Goal: Task Accomplishment & Management: Complete application form

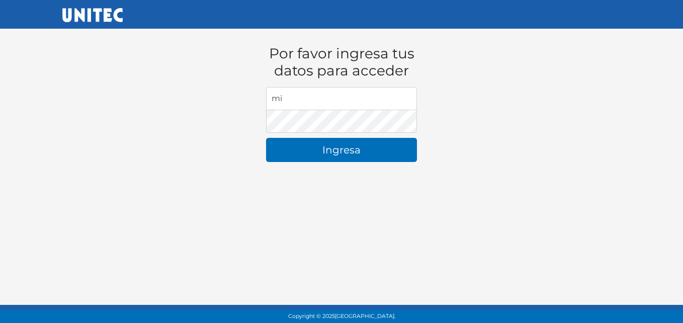
type input "[EMAIL_ADDRESS][DOMAIN_NAME]"
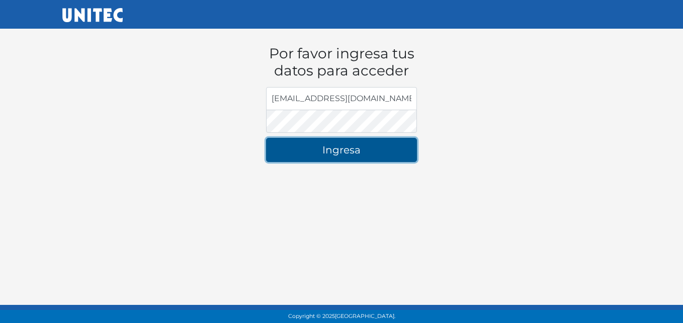
click at [384, 150] on button "Ingresa" at bounding box center [341, 150] width 151 height 24
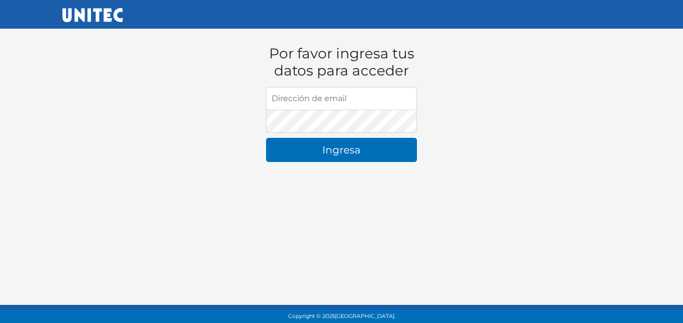
click at [378, 98] on input "Dirección de email" at bounding box center [341, 98] width 151 height 23
type input "[EMAIL_ADDRESS][DOMAIN_NAME]"
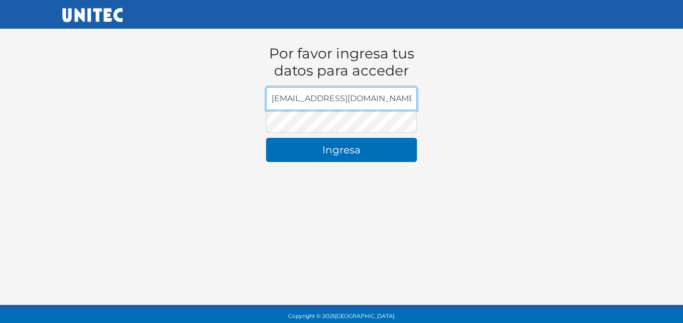
drag, startPoint x: 386, startPoint y: 99, endPoint x: 155, endPoint y: 122, distance: 232.0
click at [155, 122] on div "Por favor ingresa tus datos para acceder Dirección de email [EMAIL_ADDRESS][DOM…" at bounding box center [341, 94] width 558 height 149
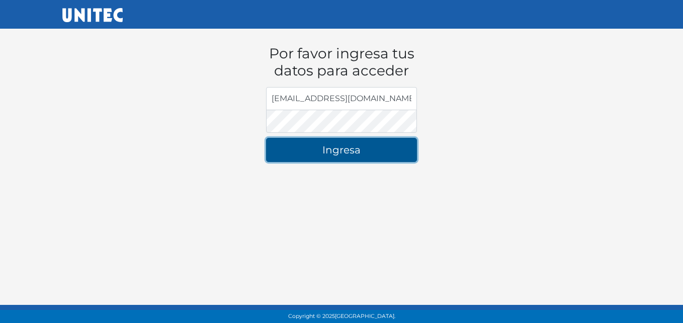
click at [345, 151] on button "Ingresa" at bounding box center [341, 150] width 151 height 24
